Goal: Navigation & Orientation: Find specific page/section

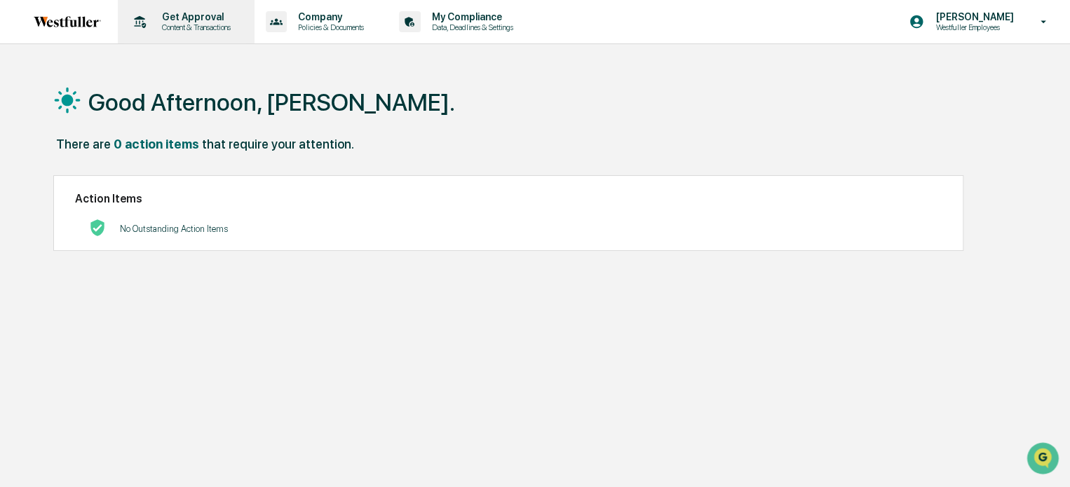
click at [184, 15] on p "Get Approval" at bounding box center [194, 16] width 87 height 11
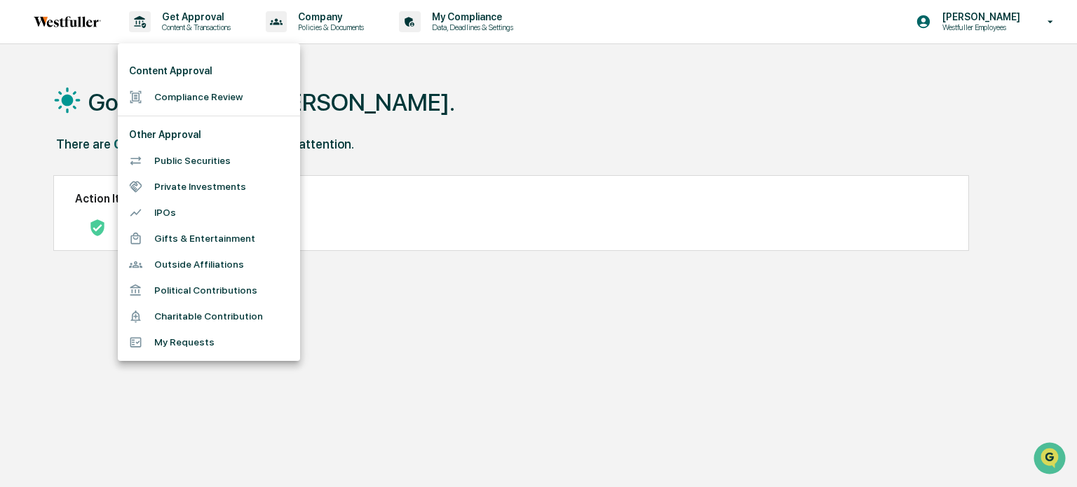
click at [192, 91] on li "Compliance Review" at bounding box center [209, 97] width 182 height 26
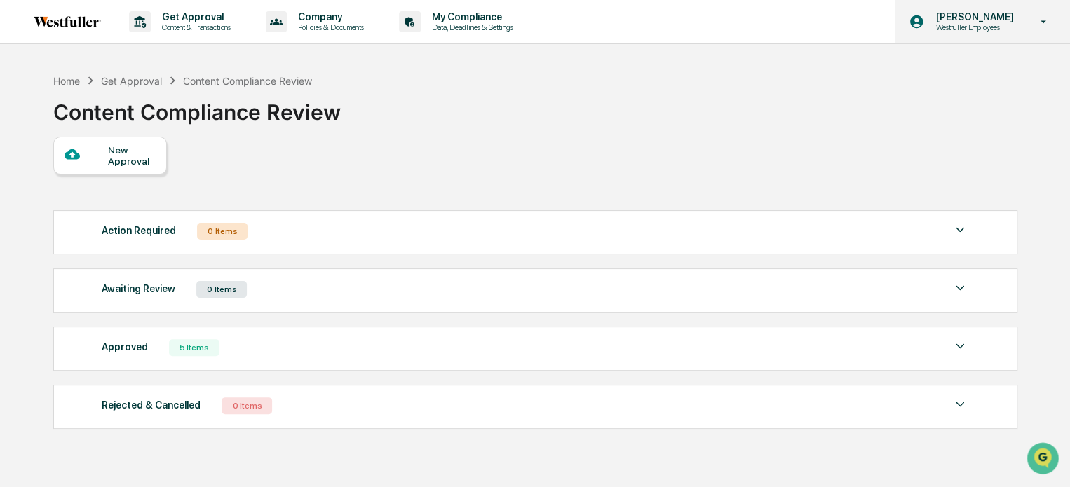
click at [1041, 19] on icon at bounding box center [1044, 21] width 25 height 13
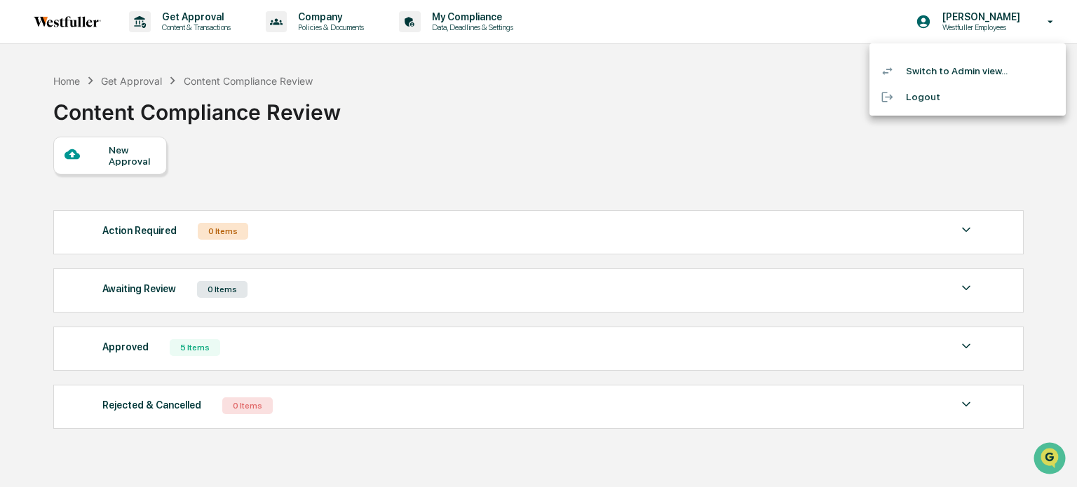
click at [973, 68] on li "Switch to Admin view..." at bounding box center [968, 71] width 196 height 26
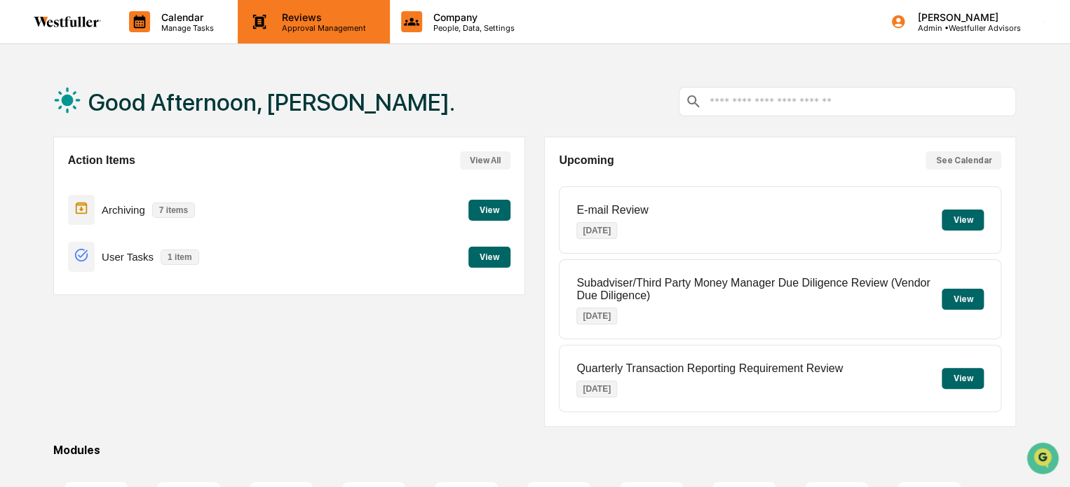
click at [293, 20] on p "Reviews" at bounding box center [322, 17] width 102 height 12
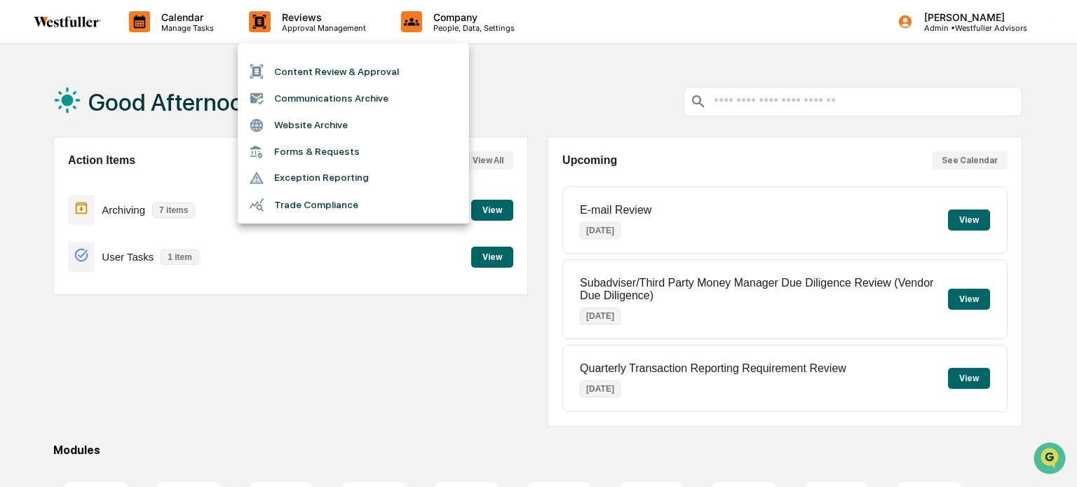
click at [314, 69] on li "Content Review & Approval" at bounding box center [353, 71] width 231 height 27
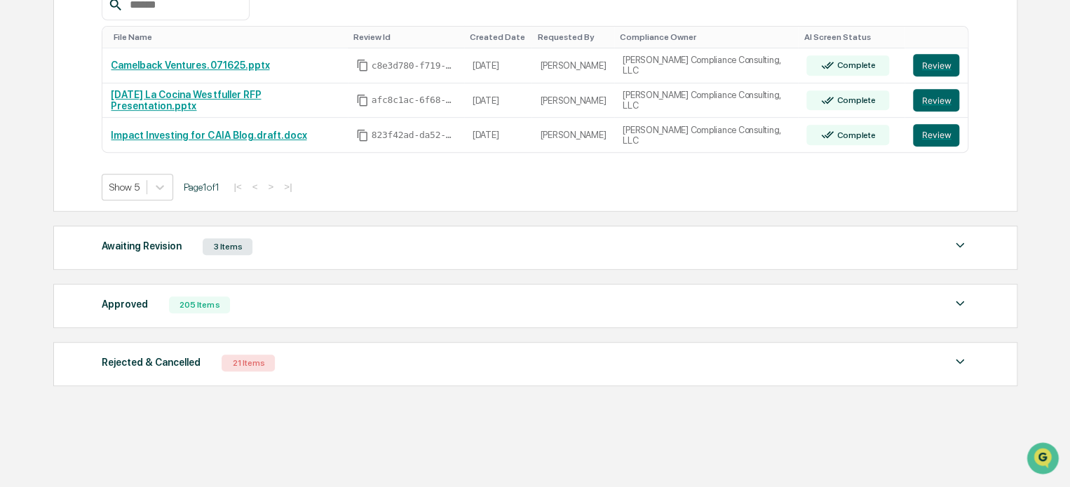
scroll to position [236, 0]
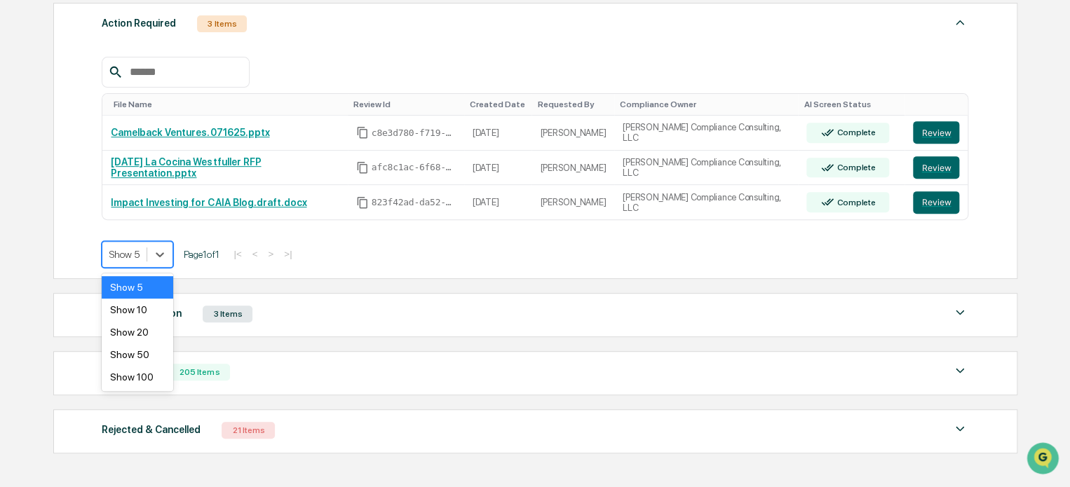
click at [135, 255] on div at bounding box center [124, 255] width 30 height 14
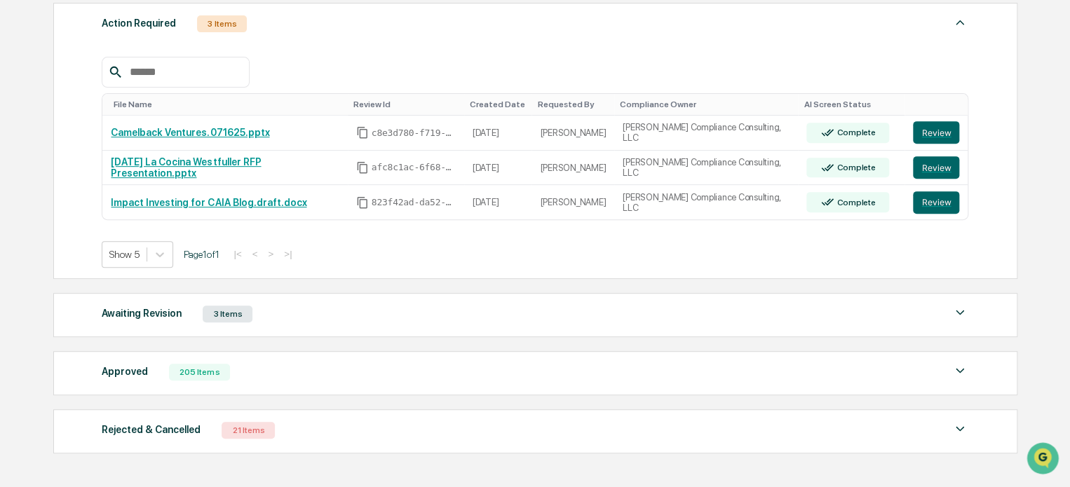
click at [363, 243] on div "Show 5 Page 1 of 1 |< < > >|" at bounding box center [535, 254] width 867 height 27
click at [210, 26] on div "3 Items" at bounding box center [222, 23] width 50 height 17
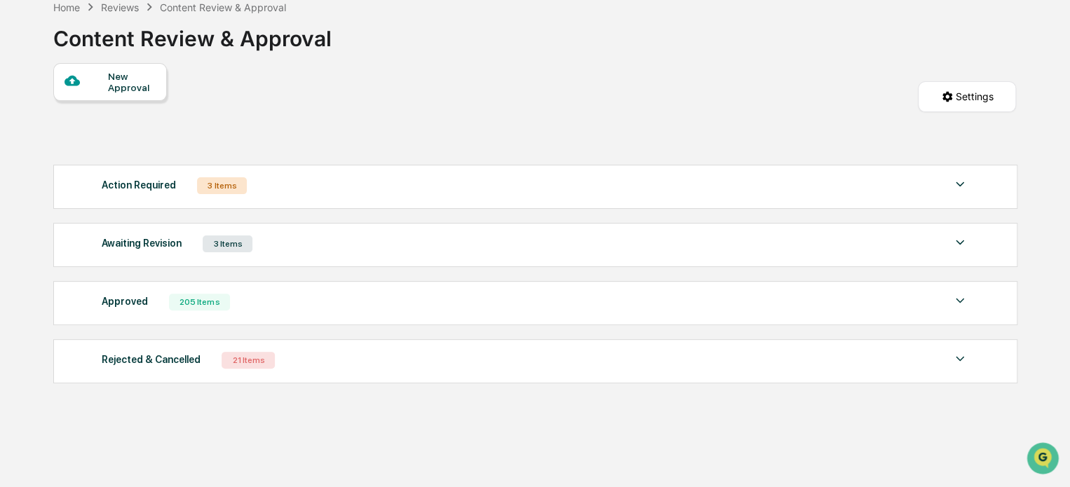
scroll to position [74, 0]
click at [210, 182] on div "3 Items" at bounding box center [222, 185] width 50 height 17
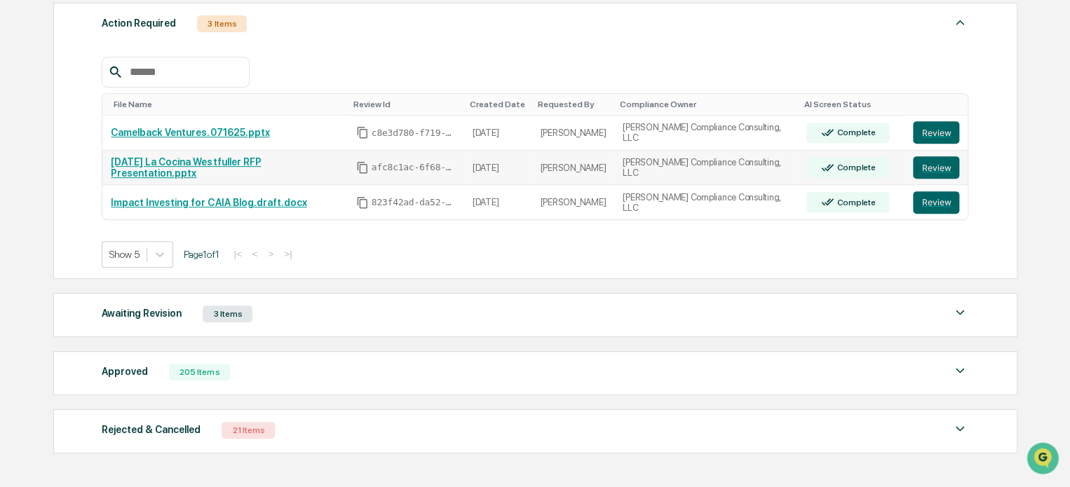
scroll to position [306, 0]
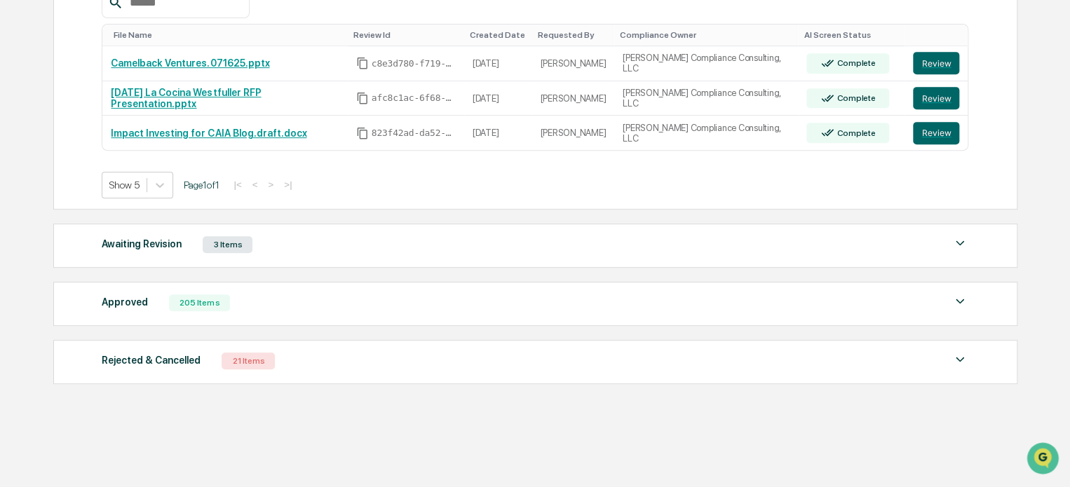
click at [219, 238] on div "3 Items" at bounding box center [228, 244] width 50 height 17
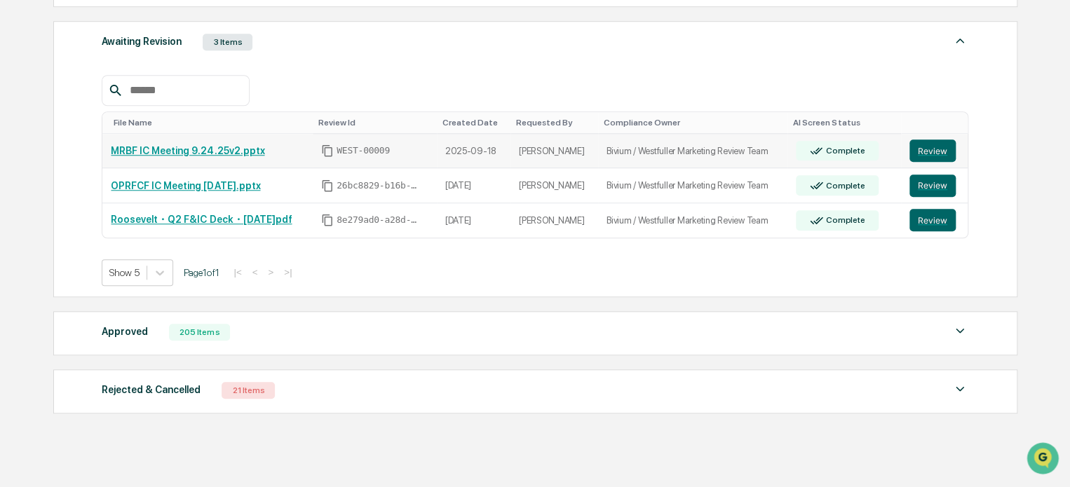
scroll to position [516, 0]
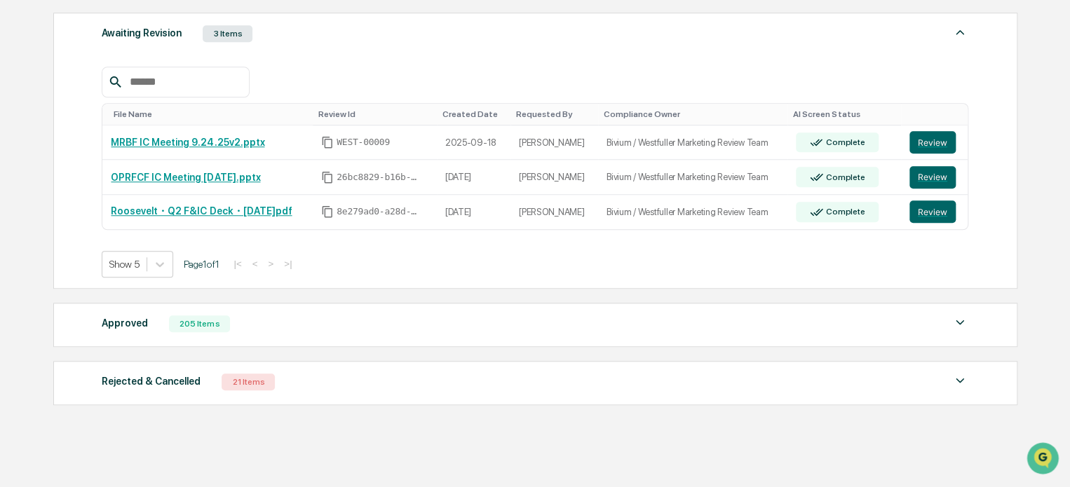
click at [234, 376] on div "21 Items" at bounding box center [248, 382] width 53 height 17
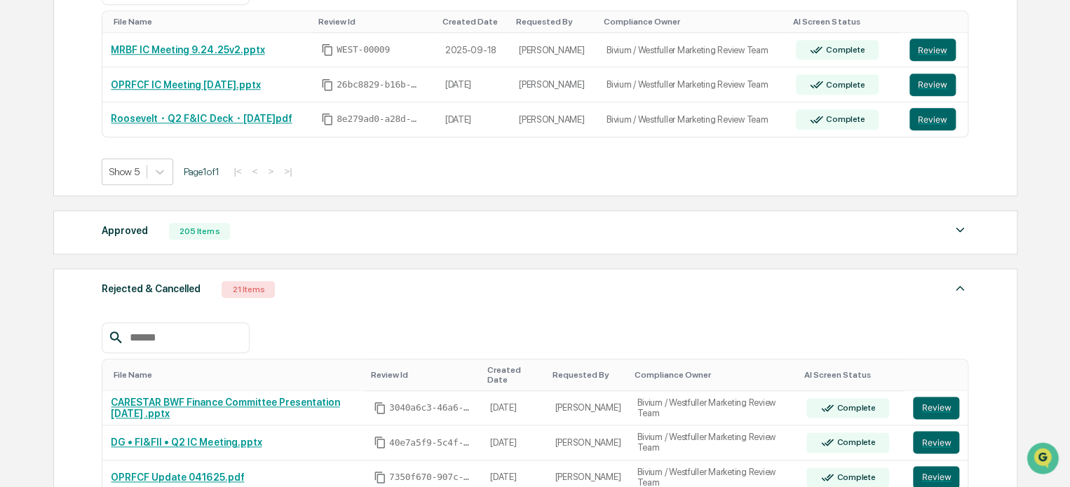
scroll to position [657, 0]
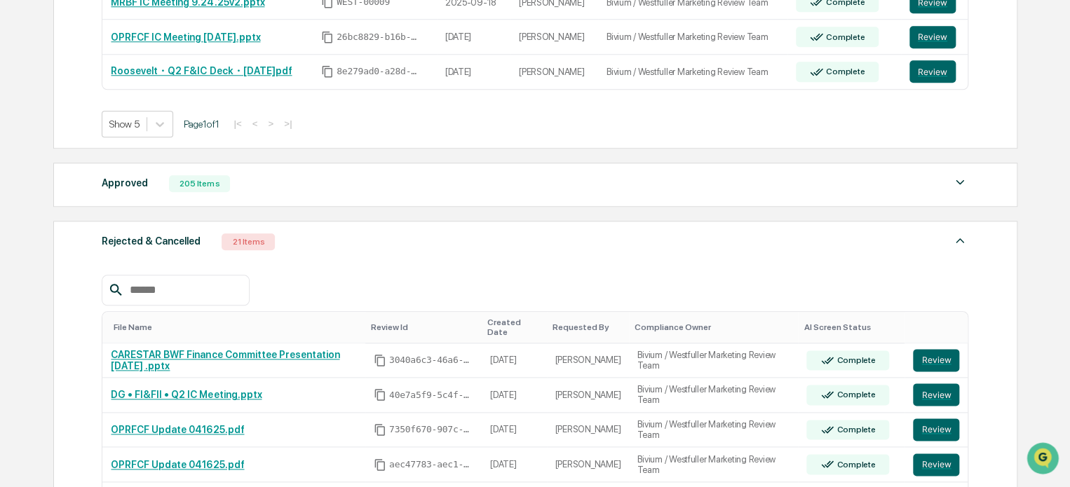
click at [185, 180] on div "205 Items" at bounding box center [199, 183] width 61 height 17
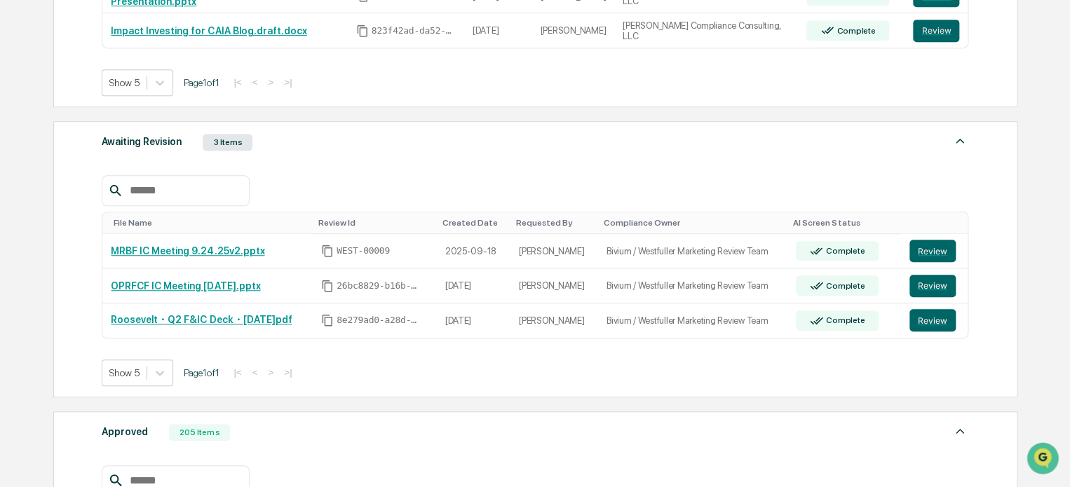
scroll to position [376, 0]
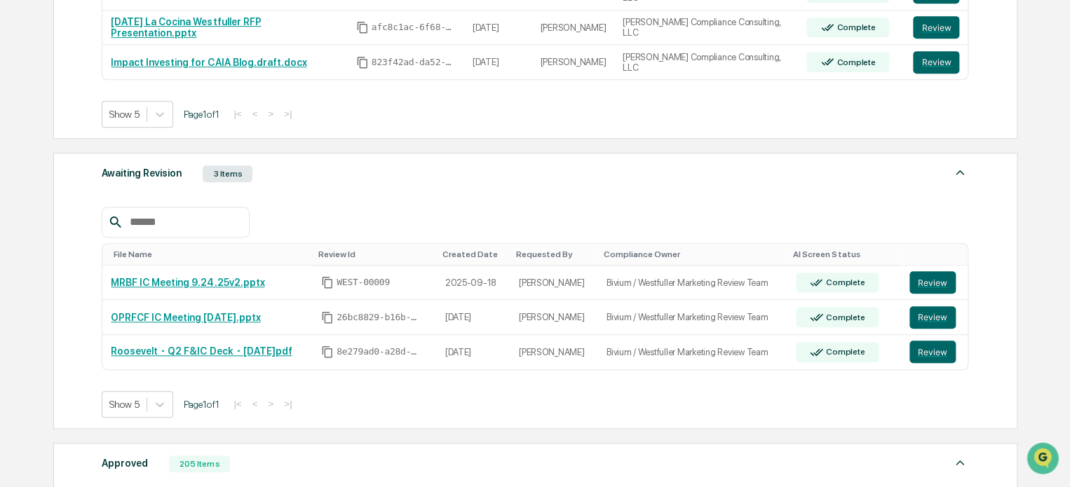
click at [387, 204] on div "File Name Review Id Created Date Requested By Compliance Owner AI Screen Status…" at bounding box center [535, 302] width 867 height 232
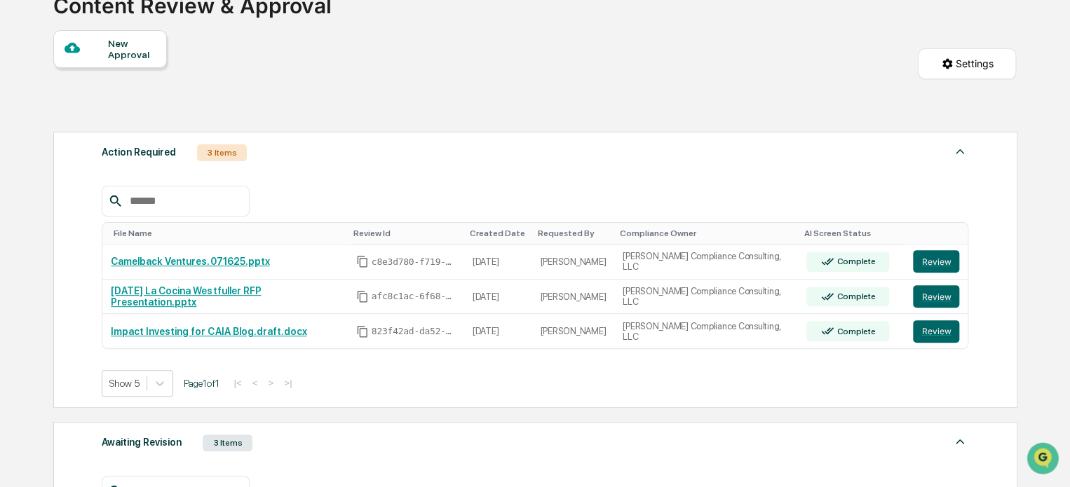
scroll to position [0, 0]
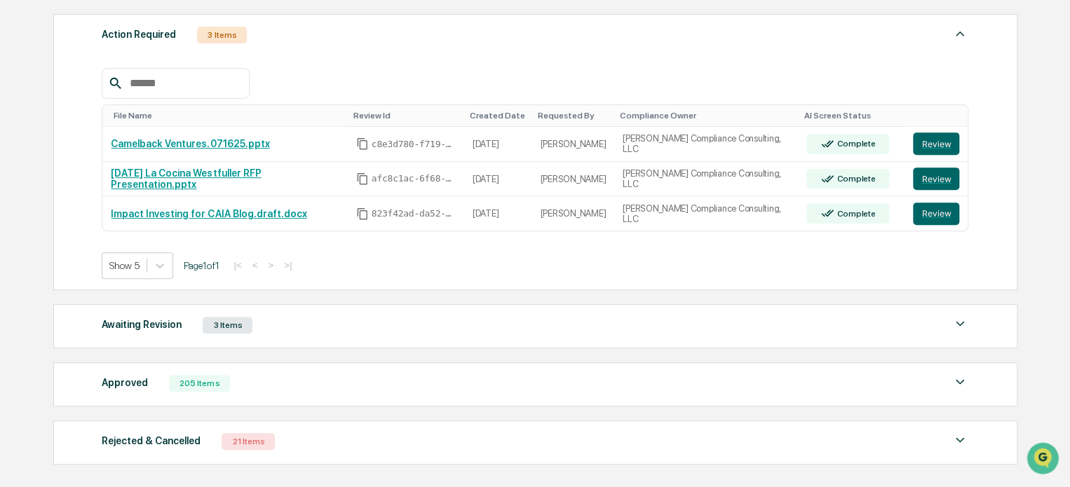
scroll to position [236, 0]
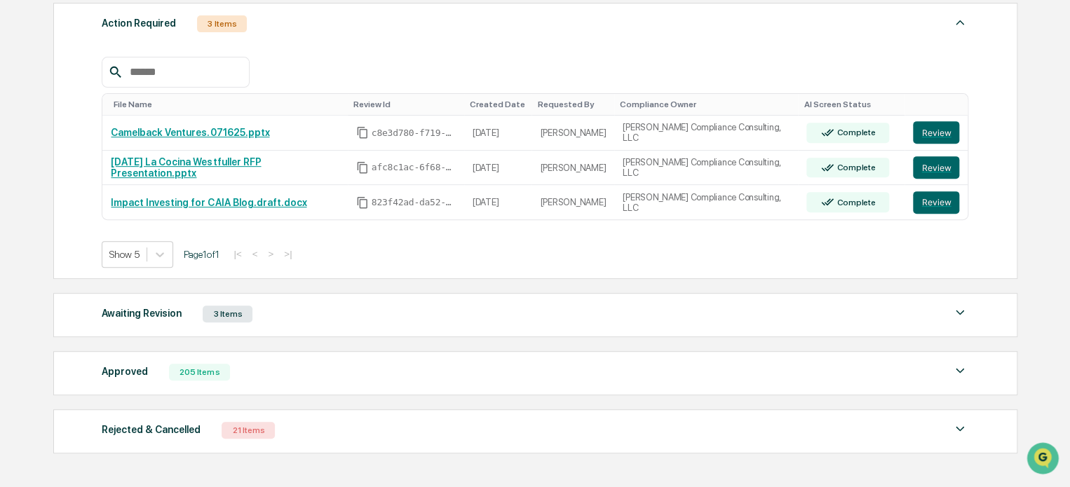
click at [957, 308] on img at bounding box center [960, 312] width 17 height 17
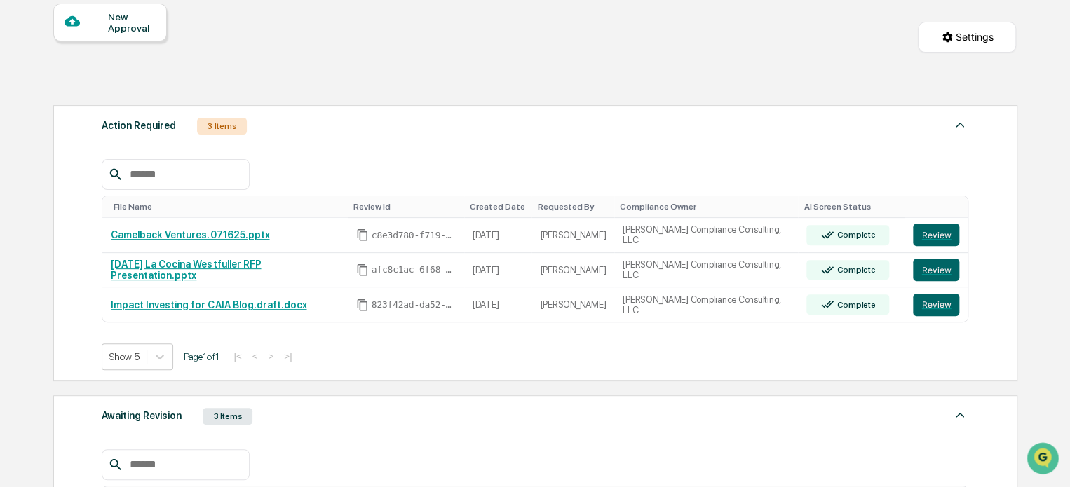
scroll to position [0, 0]
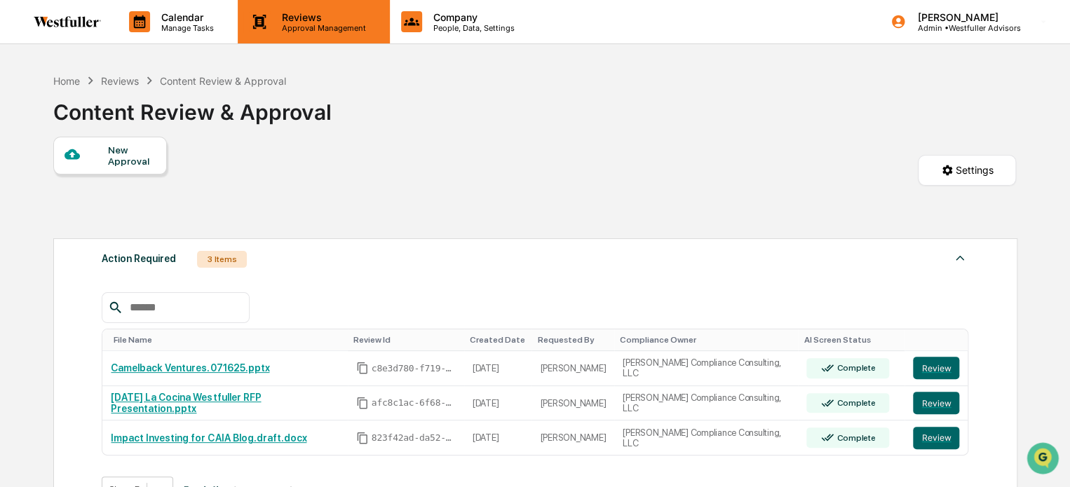
click at [321, 20] on p "Reviews" at bounding box center [322, 17] width 102 height 12
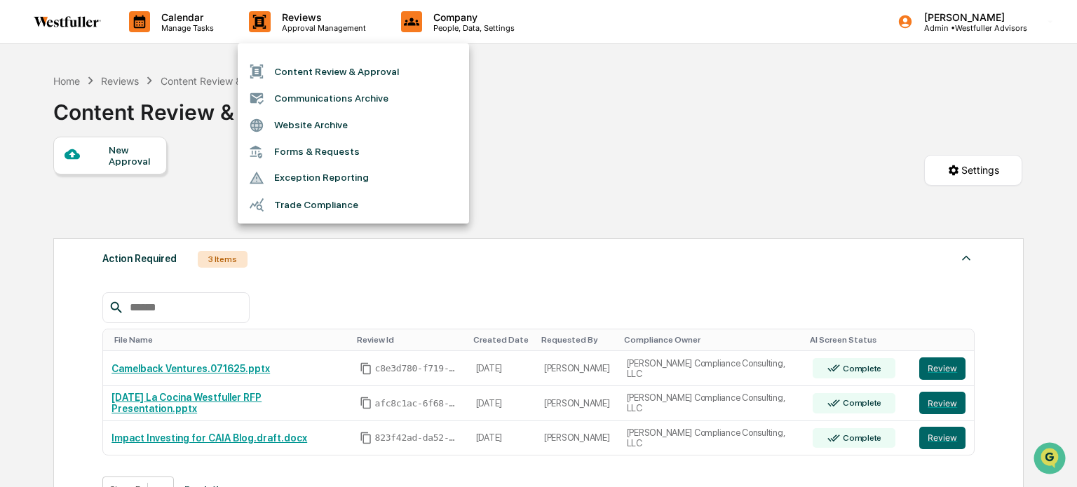
click at [329, 96] on li "Communications Archive" at bounding box center [353, 98] width 231 height 27
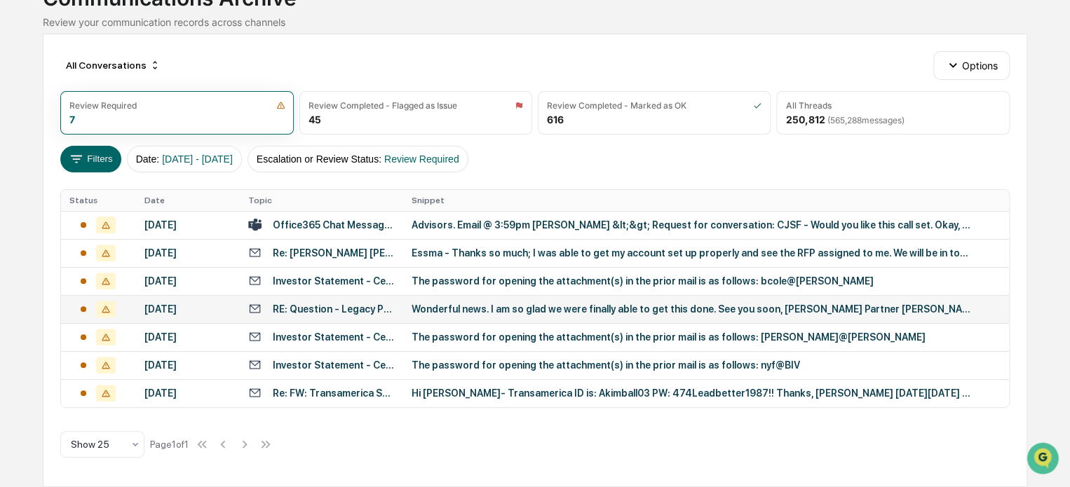
scroll to position [143, 0]
click at [320, 248] on div "Re: [PERSON_NAME] [PERSON_NAME] Foundation - Request for Proposal" at bounding box center [334, 253] width 122 height 11
click at [67, 34] on div "All Conversations Options Review Required 7 Review Completed - Flagged as Issue…" at bounding box center [535, 261] width 985 height 454
